Goal: Task Accomplishment & Management: Complete application form

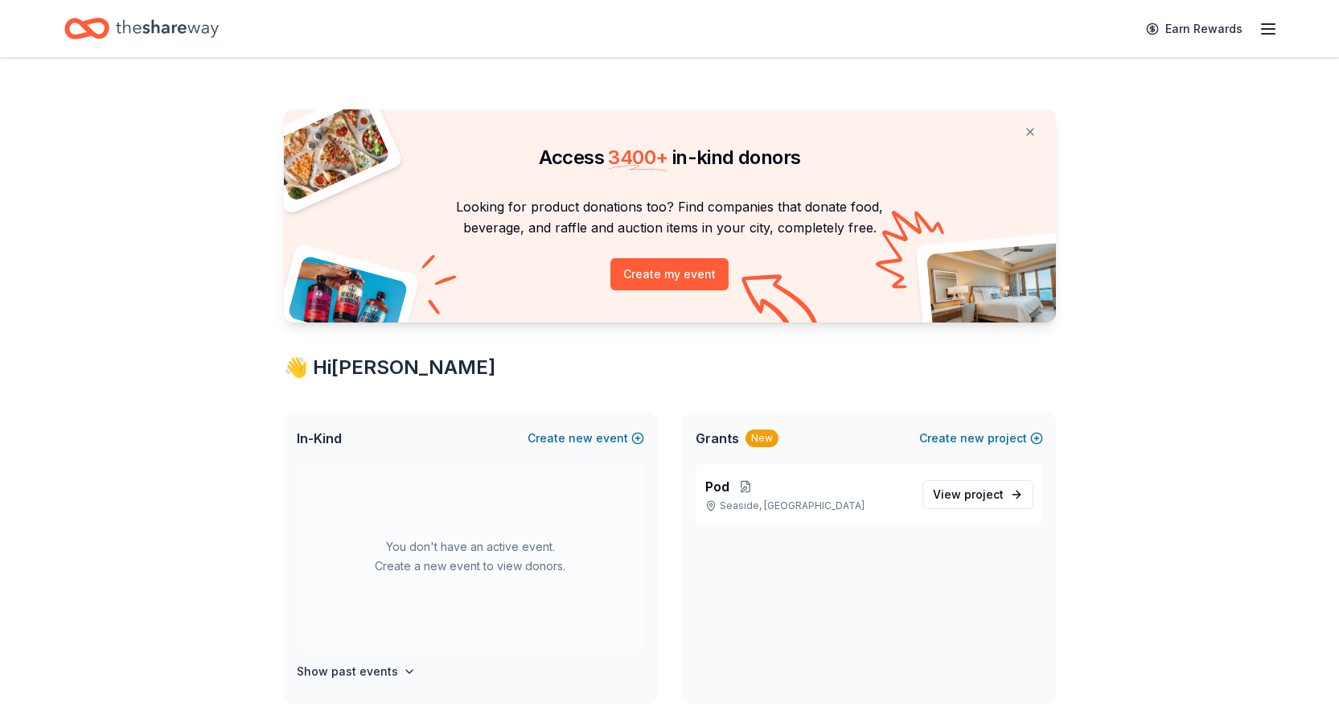
click at [185, 26] on icon "Home" at bounding box center [167, 28] width 103 height 18
click at [635, 277] on button "Create my event" at bounding box center [669, 274] width 118 height 32
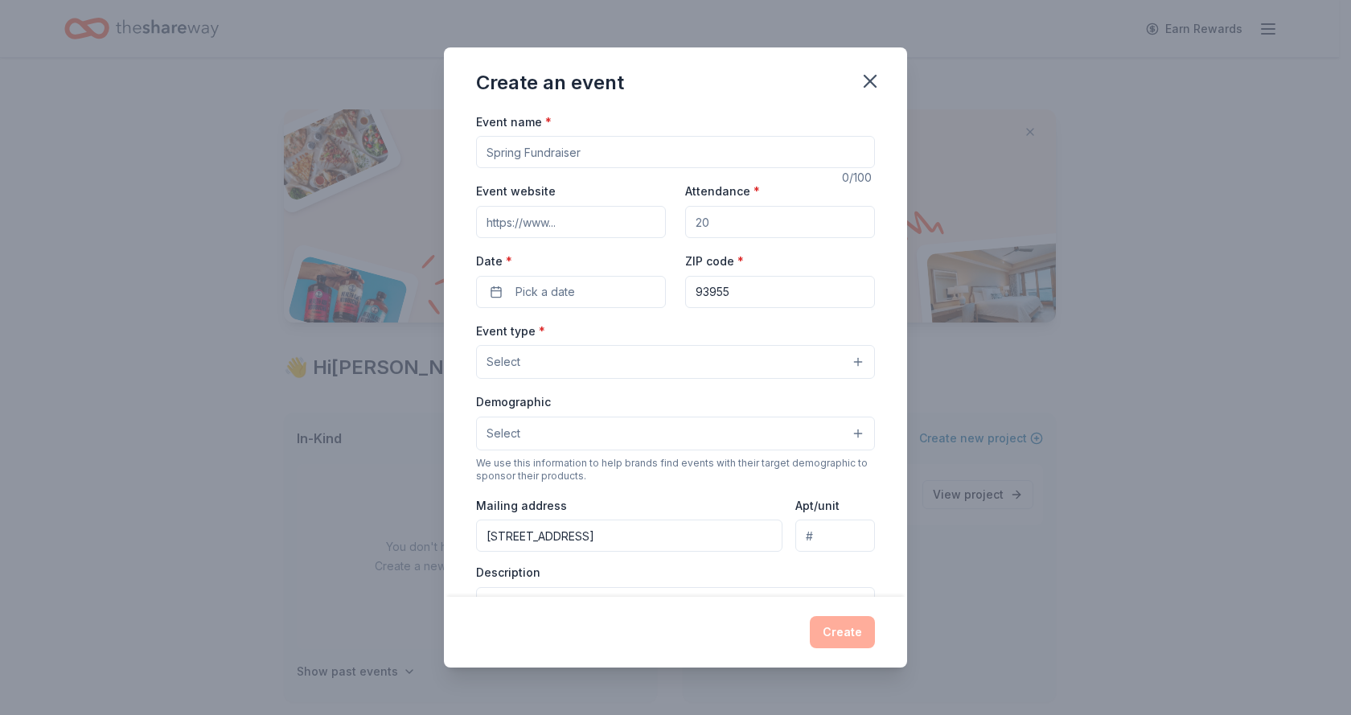
click at [580, 144] on input "Event name *" at bounding box center [675, 152] width 399 height 32
drag, startPoint x: 601, startPoint y: 152, endPoint x: 465, endPoint y: 145, distance: 136.1
click at [465, 145] on div "Event name * 0 /100 Event website Attendance * Date * Pick a date ZIP code * 93…" at bounding box center [675, 354] width 463 height 485
drag, startPoint x: 592, startPoint y: 151, endPoint x: 504, endPoint y: 219, distance: 111.3
click at [433, 155] on div "Create an event Event name * 0 /100 Event website Attendance * Date * Pick a da…" at bounding box center [675, 357] width 1351 height 715
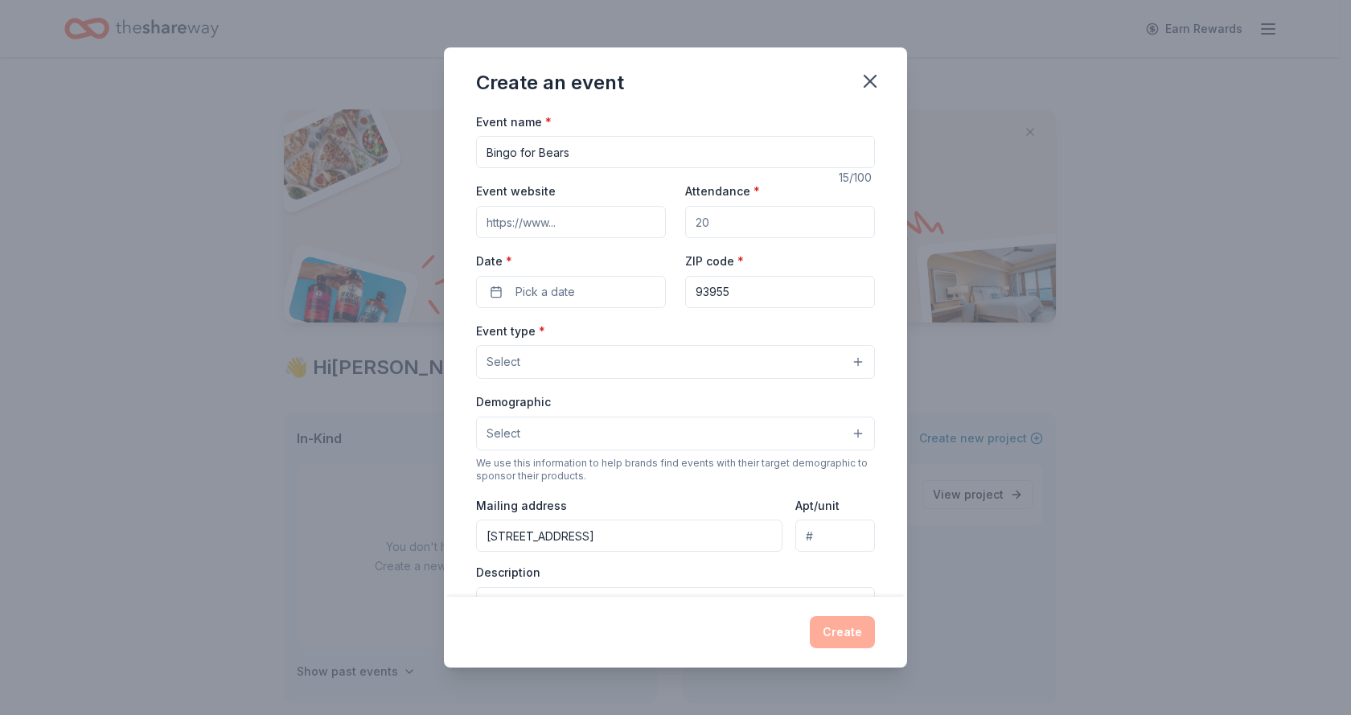
type input "Bingo for Bears"
click at [708, 222] on input "Attendance *" at bounding box center [780, 222] width 190 height 32
drag, startPoint x: 708, startPoint y: 222, endPoint x: 685, endPoint y: 215, distance: 24.4
click at [685, 215] on input "Attendance *" at bounding box center [780, 222] width 190 height 32
type input "50"
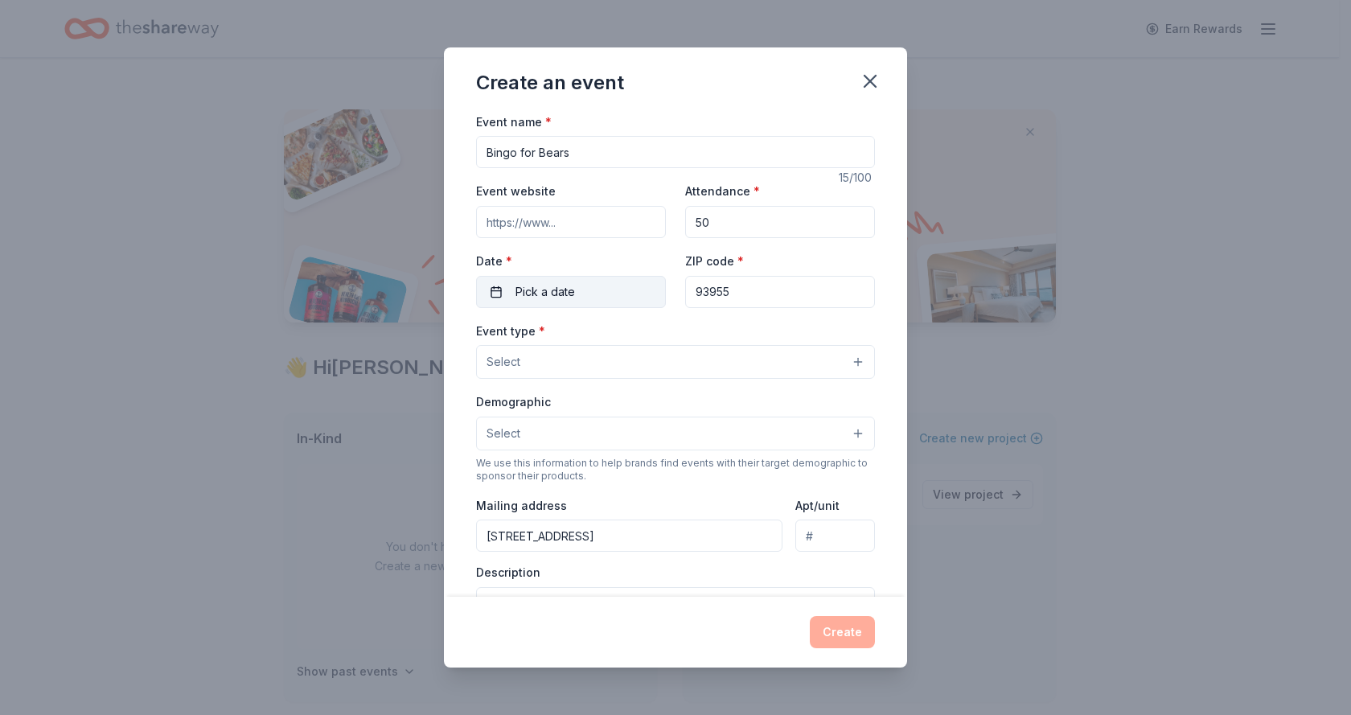
click at [560, 296] on span "Pick a date" at bounding box center [544, 291] width 59 height 19
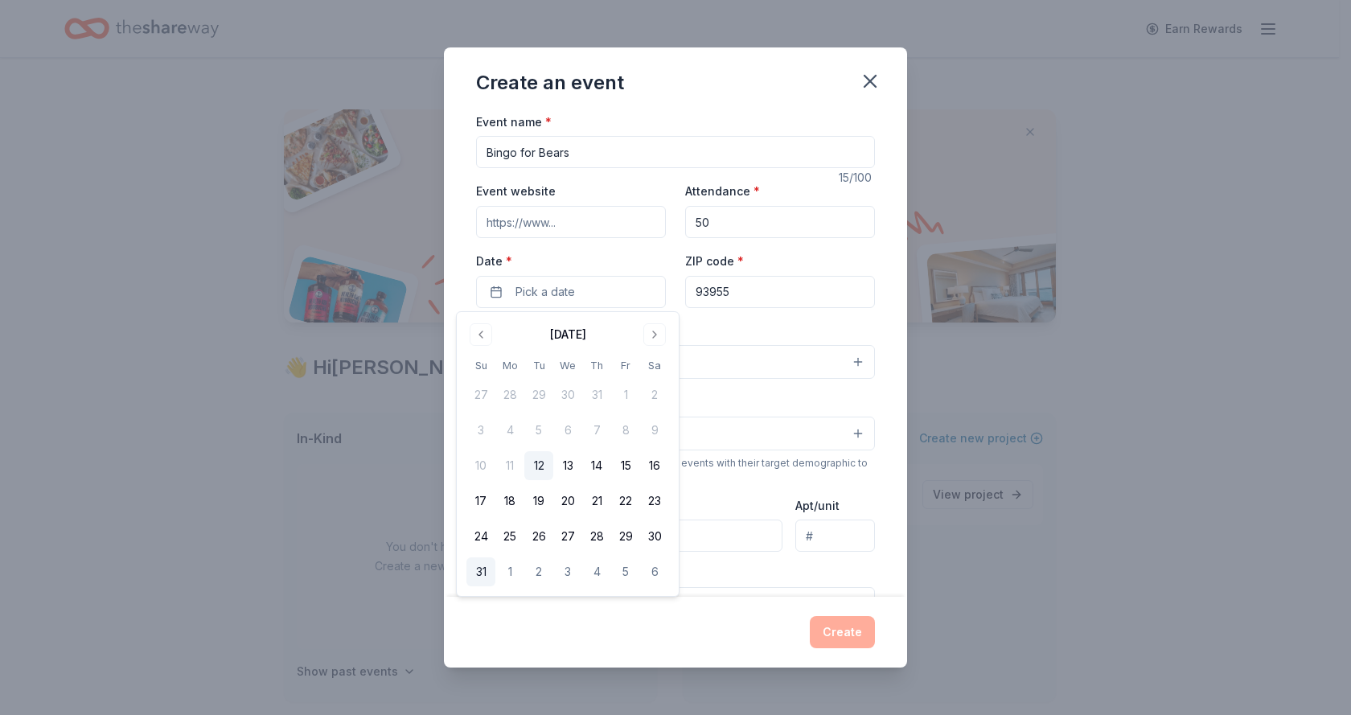
click at [482, 572] on button "31" at bounding box center [480, 571] width 29 height 29
click at [653, 334] on button "Go to next month" at bounding box center [654, 334] width 23 height 23
click at [654, 334] on button "Go to next month" at bounding box center [654, 334] width 23 height 23
